Goal: Information Seeking & Learning: Learn about a topic

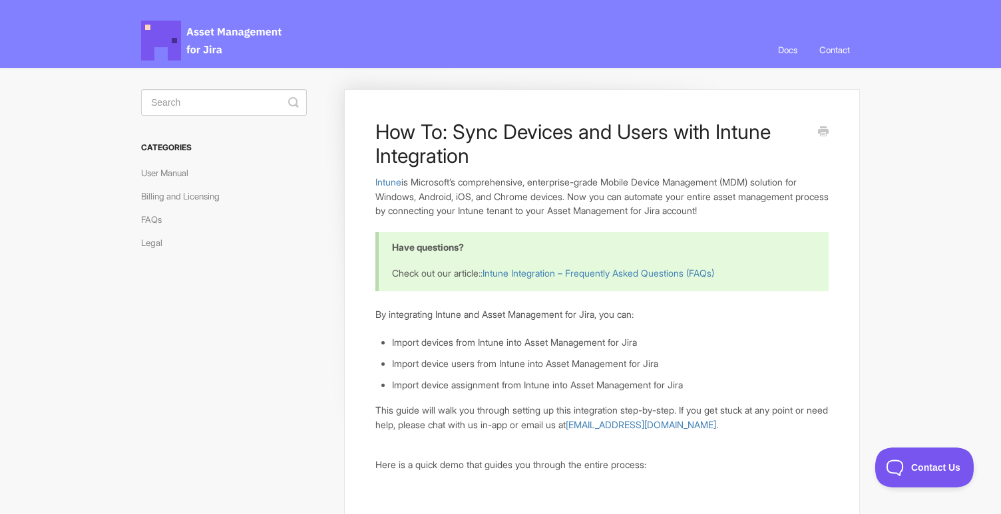
click at [230, 24] on span "Asset Management for Jira Docs" at bounding box center [212, 41] width 142 height 40
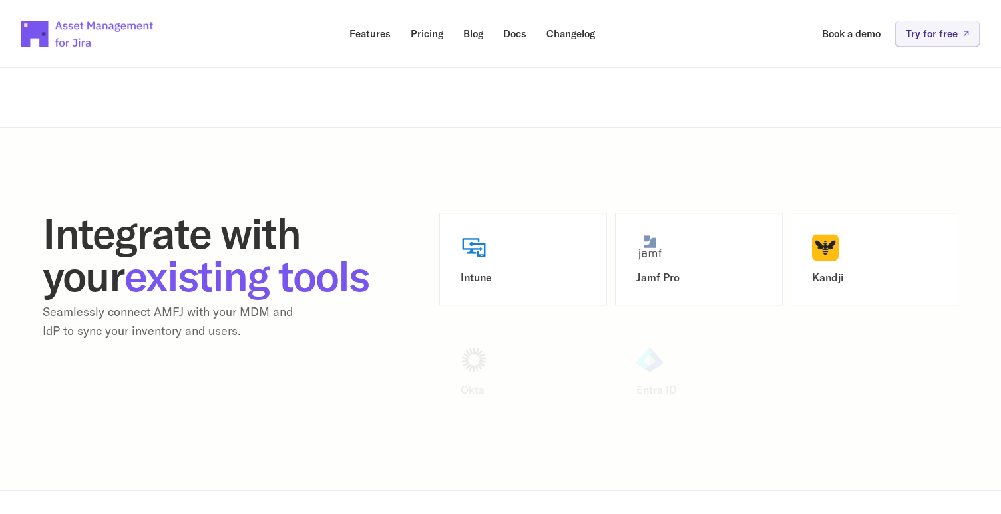
scroll to position [1615, 0]
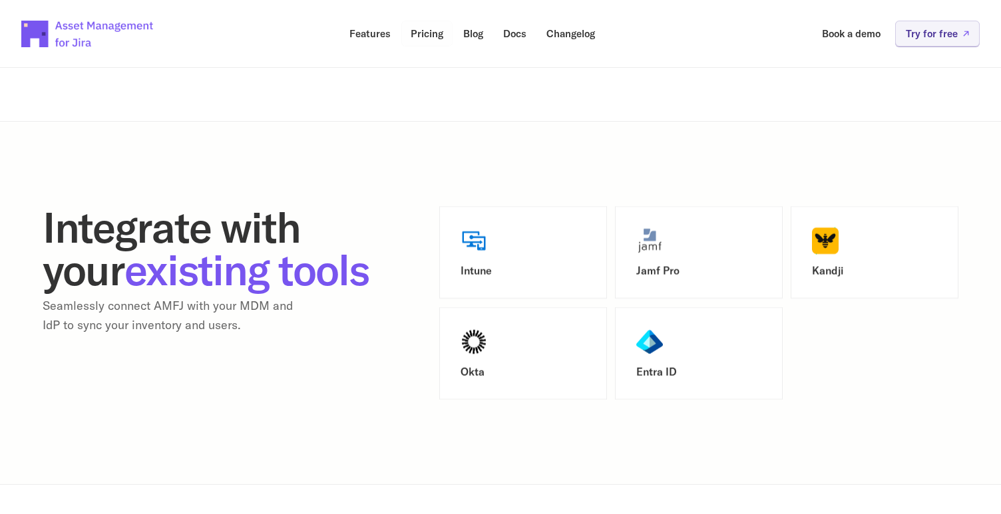
click at [431, 35] on p "Pricing" at bounding box center [427, 34] width 33 height 10
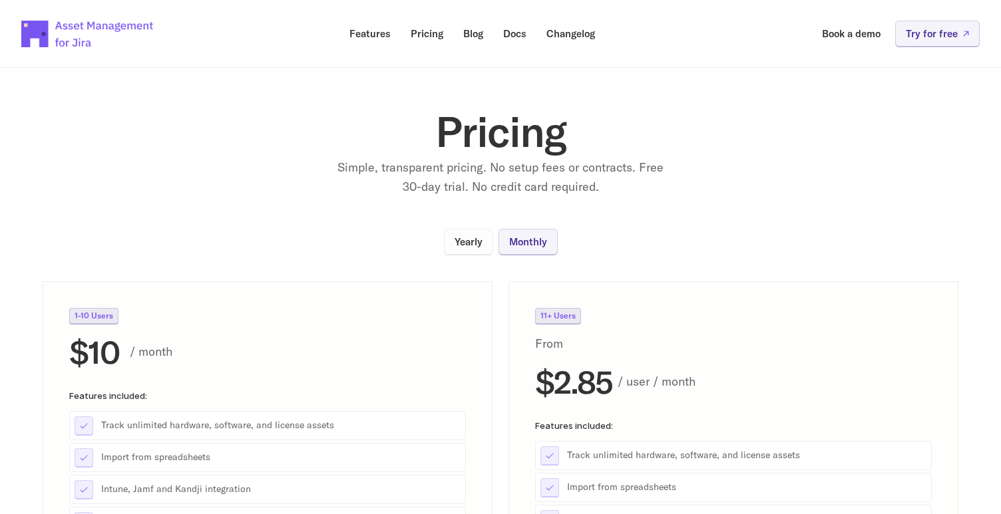
click at [480, 245] on p "Yearly" at bounding box center [469, 242] width 28 height 10
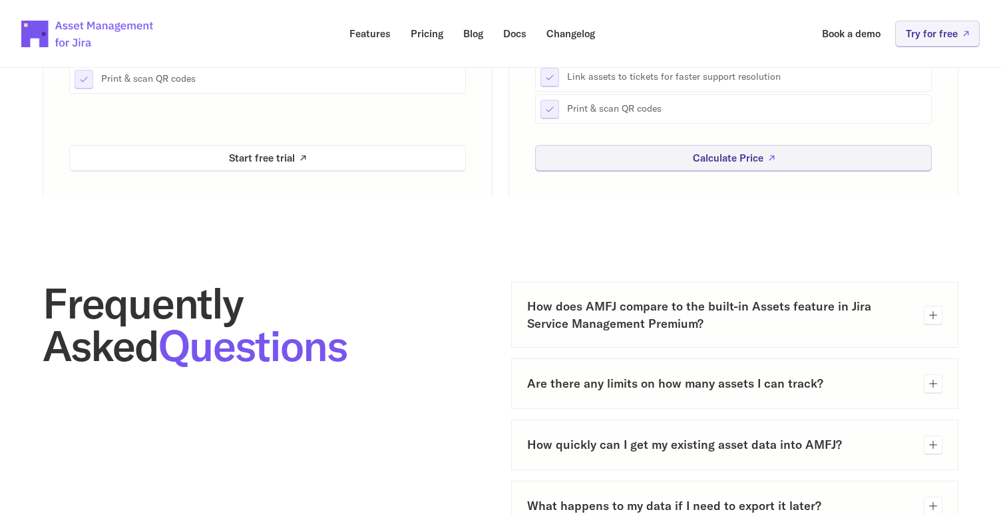
scroll to position [435, 0]
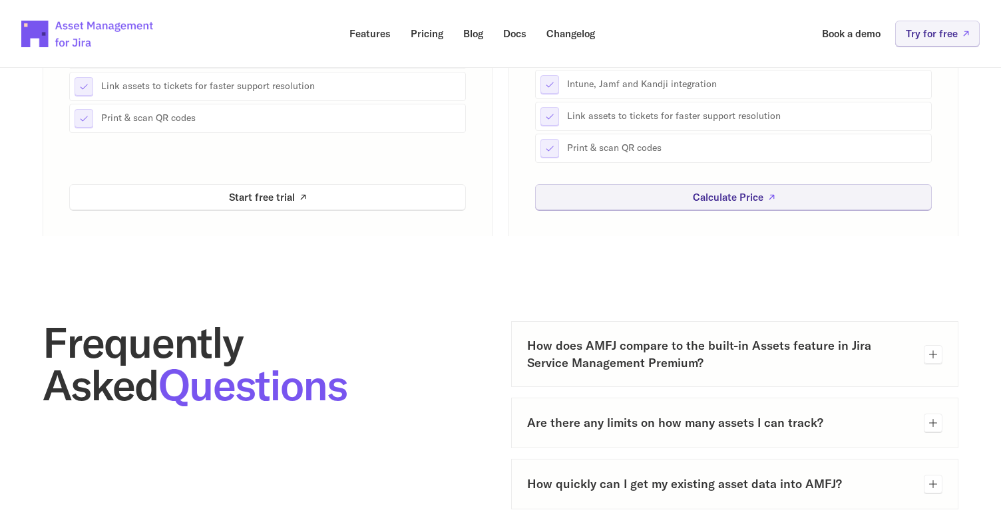
click at [697, 341] on h3 "How does AMFJ compare to the built-in Assets feature in Jira Service Management…" at bounding box center [720, 353] width 386 height 33
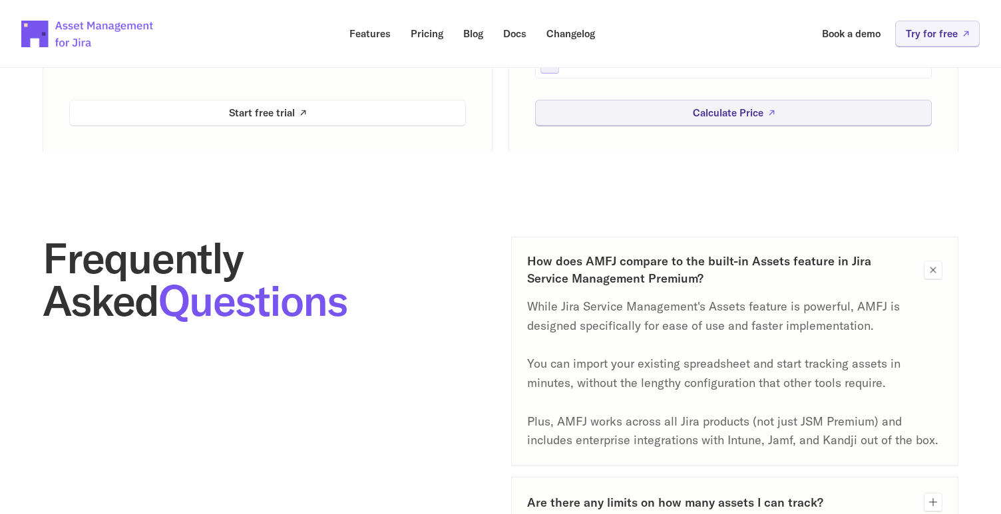
scroll to position [536, 0]
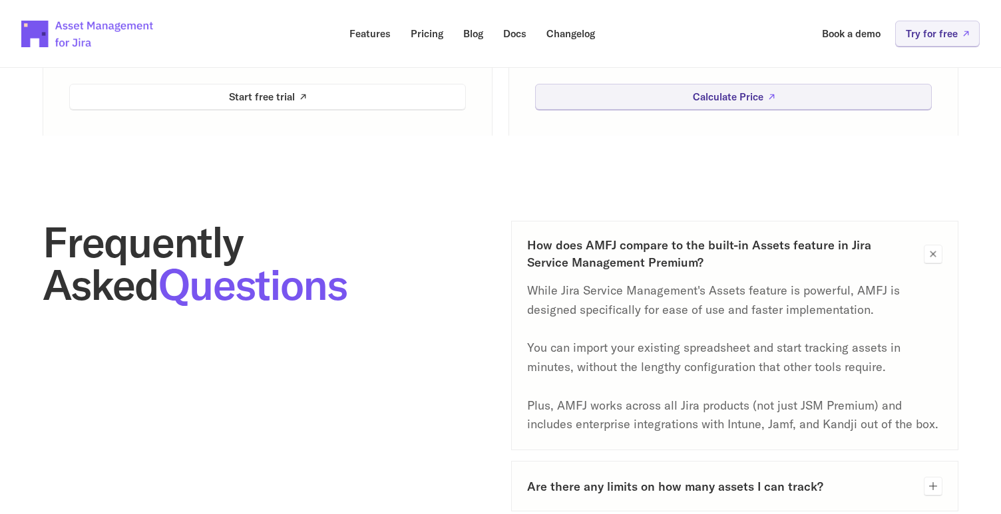
scroll to position [1615, 0]
